Goal: Ask a question

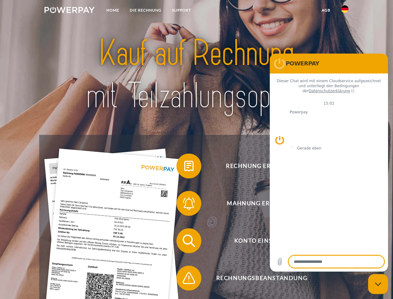
click at [69, 11] on img at bounding box center [70, 10] width 50 height 6
click at [345, 11] on img at bounding box center [344, 8] width 7 height 7
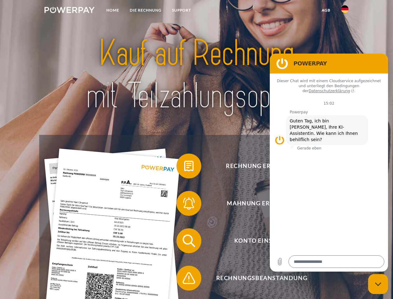
click at [326, 10] on link "agb" at bounding box center [325, 10] width 19 height 11
click at [184, 167] on span at bounding box center [179, 165] width 31 height 31
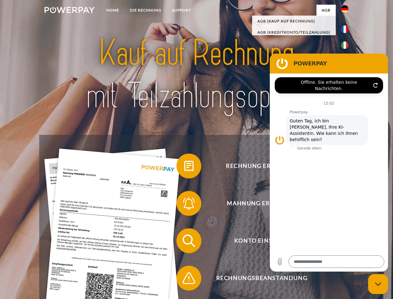
click at [184, 204] on span at bounding box center [179, 203] width 31 height 31
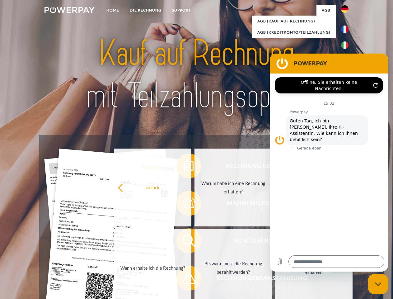
click at [194, 242] on link "Bis wann muss die Rechnung bezahlt werden?" at bounding box center [232, 268] width 77 height 78
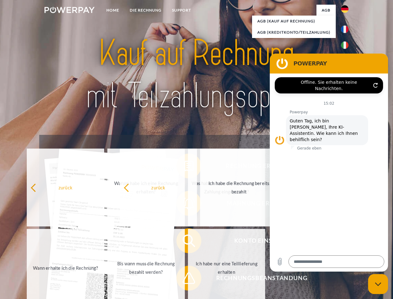
click at [184, 279] on span at bounding box center [179, 277] width 31 height 31
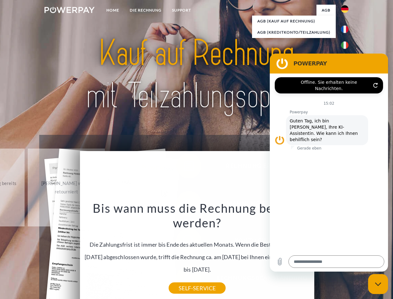
click at [378, 284] on icon "Messaging-Fenster schließen" at bounding box center [378, 284] width 7 height 4
type textarea "*"
